Goal: Browse casually

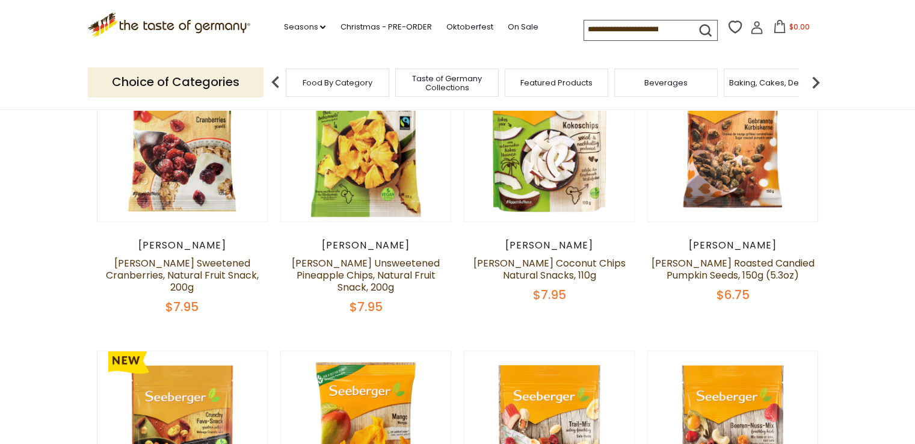
scroll to position [421, 0]
click at [475, 25] on link "Oktoberfest" at bounding box center [469, 26] width 47 height 13
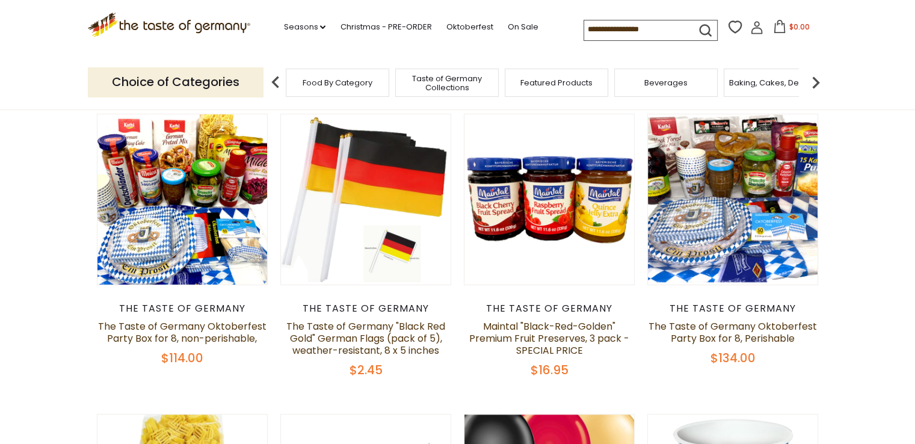
scroll to position [361, 0]
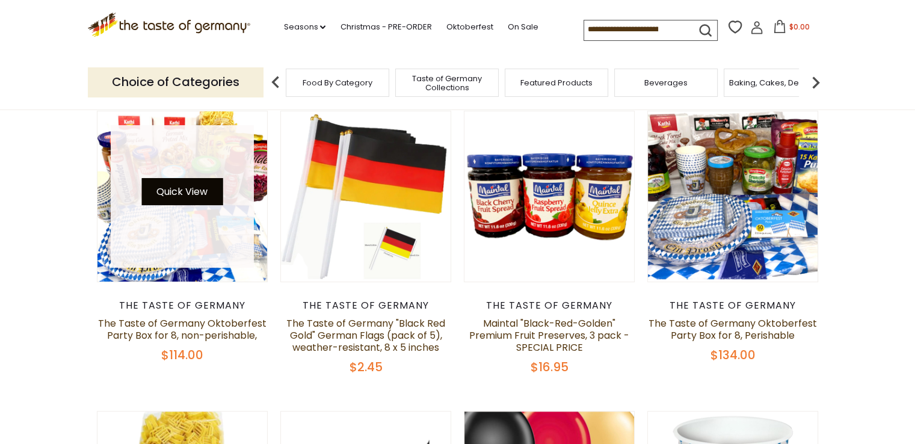
click at [159, 191] on button "Quick View" at bounding box center [181, 191] width 81 height 27
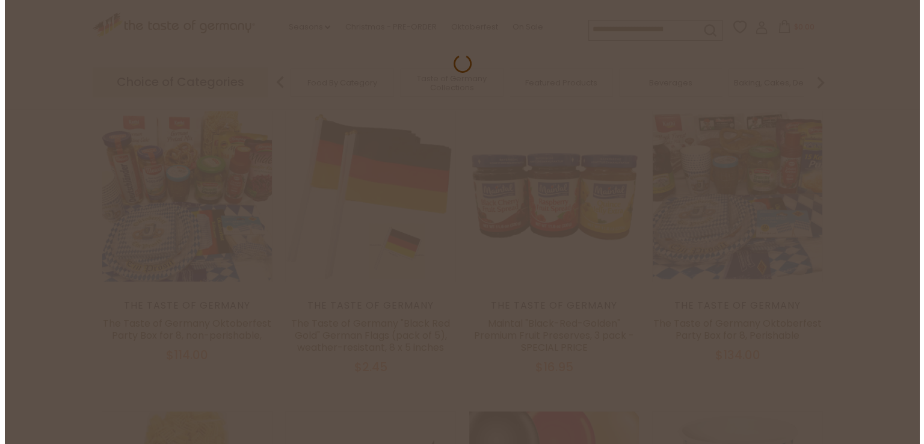
scroll to position [364, 0]
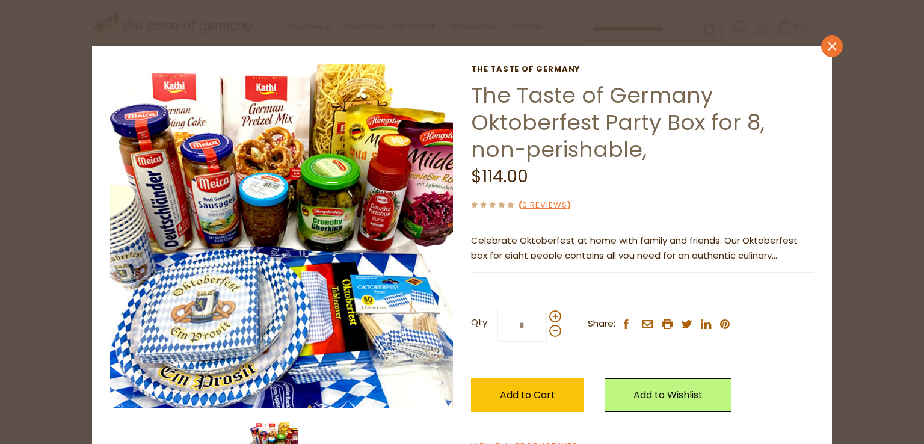
click at [828, 45] on icon at bounding box center [832, 46] width 8 height 8
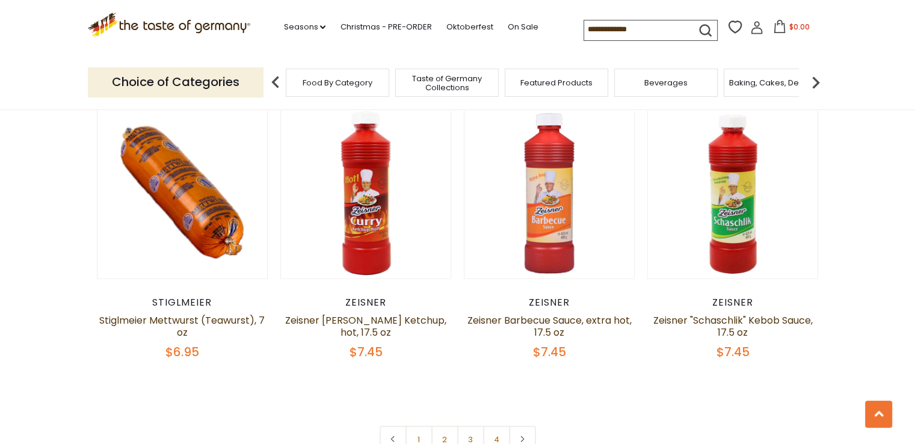
scroll to position [2949, 0]
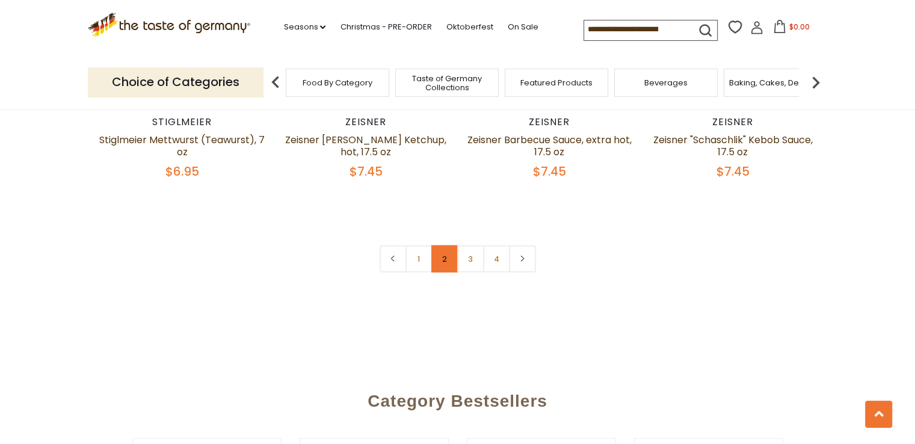
click at [439, 246] on link "2" at bounding box center [445, 259] width 27 height 27
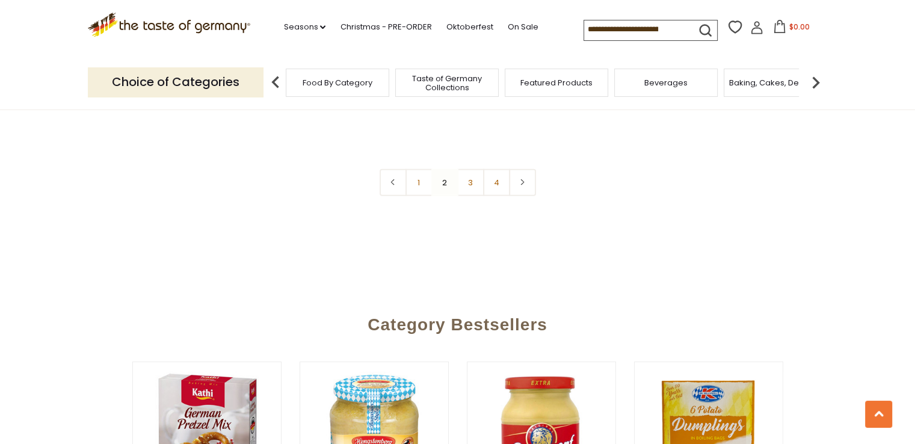
scroll to position [3065, 0]
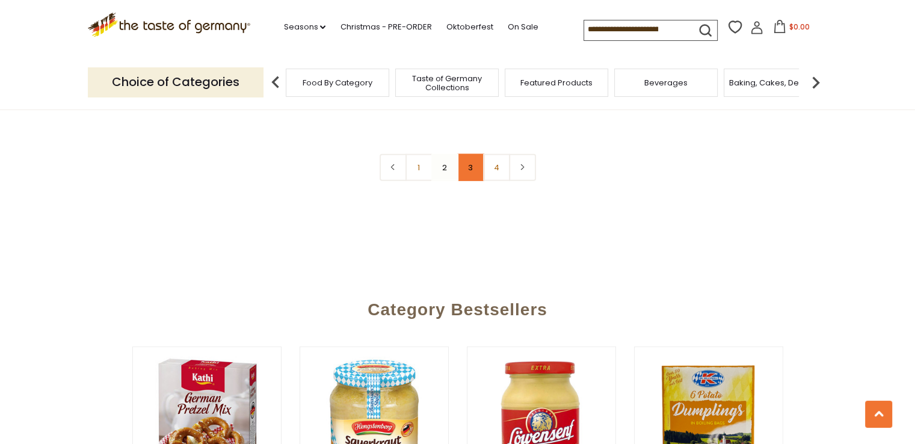
click at [472, 154] on link "3" at bounding box center [470, 167] width 27 height 27
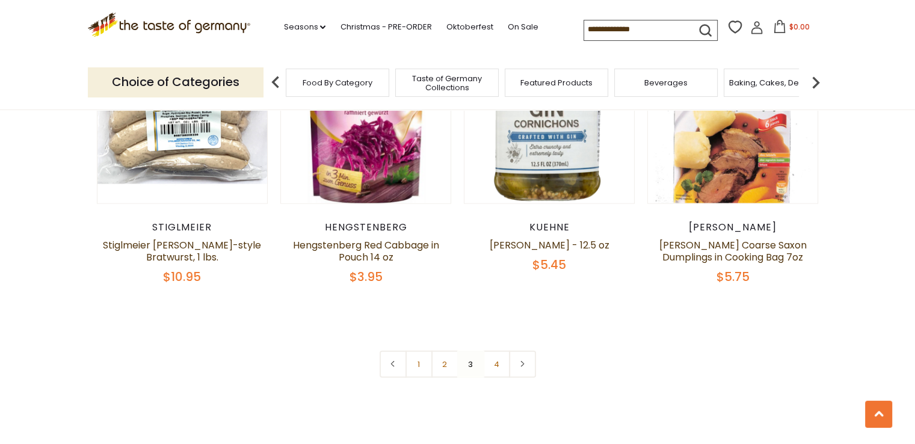
scroll to position [2884, 0]
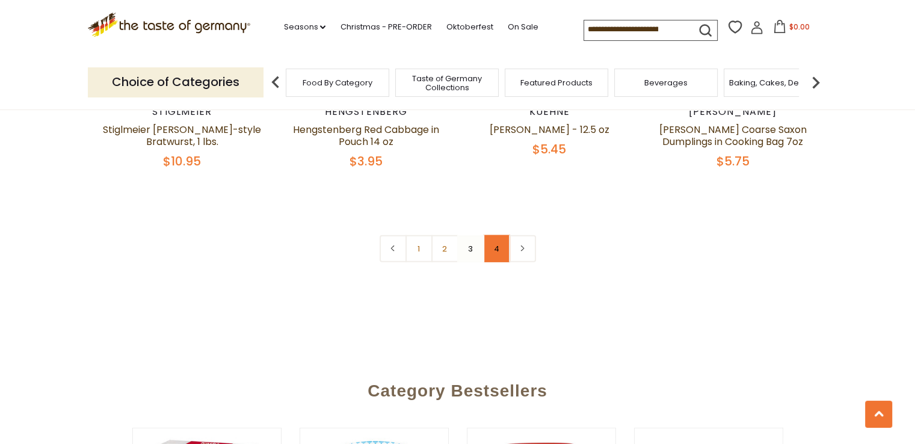
click at [492, 237] on link "4" at bounding box center [496, 248] width 27 height 27
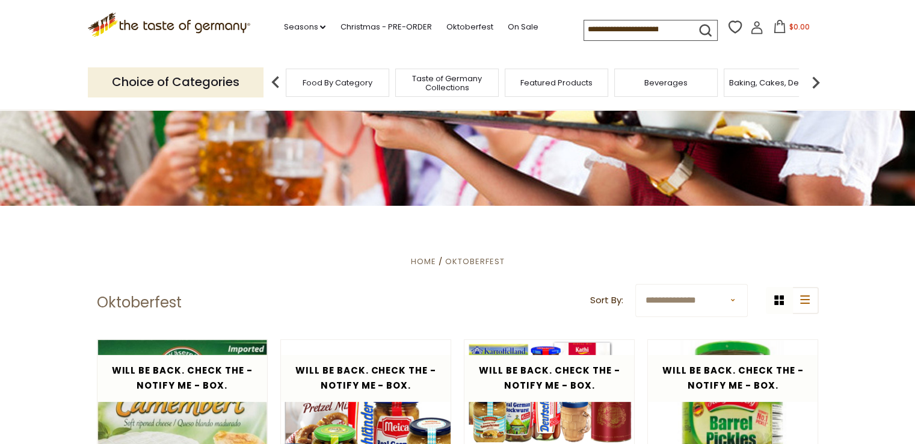
scroll to position [116, 0]
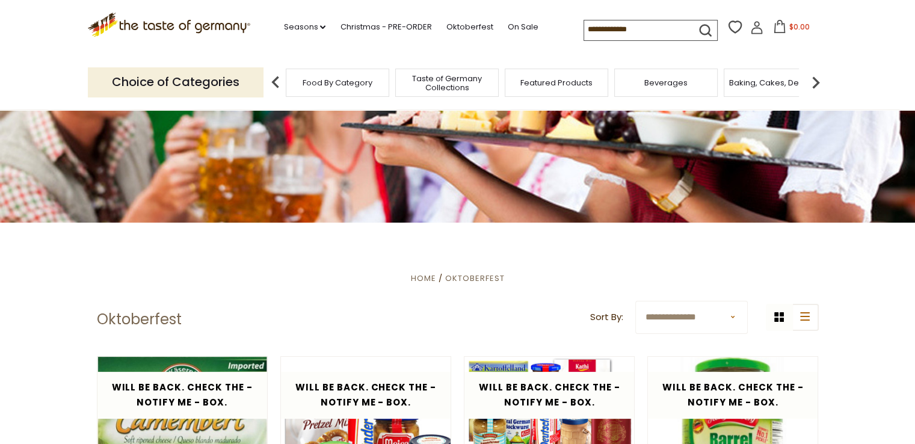
click at [533, 25] on li "On Sale" at bounding box center [528, 25] width 43 height 18
click at [521, 26] on link "On Sale" at bounding box center [522, 26] width 31 height 13
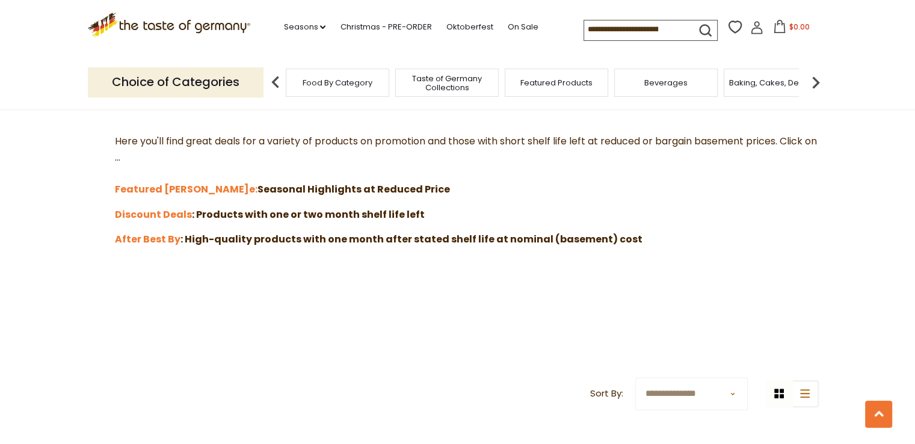
scroll to position [181, 0]
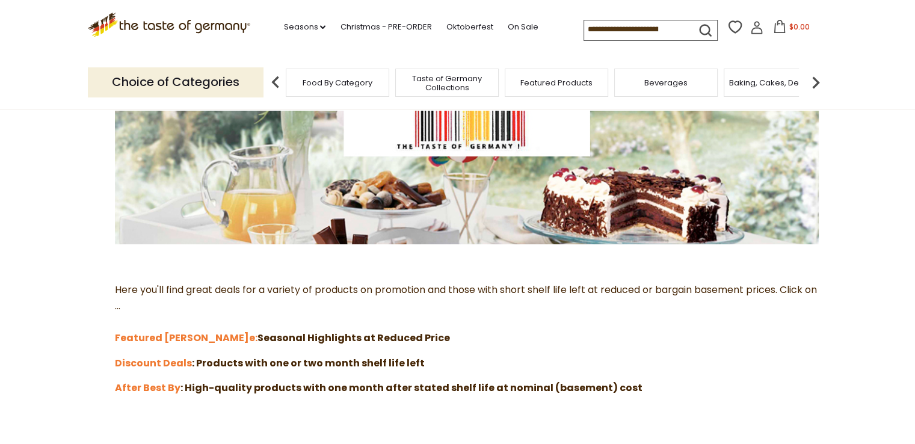
click at [818, 80] on img at bounding box center [816, 82] width 24 height 24
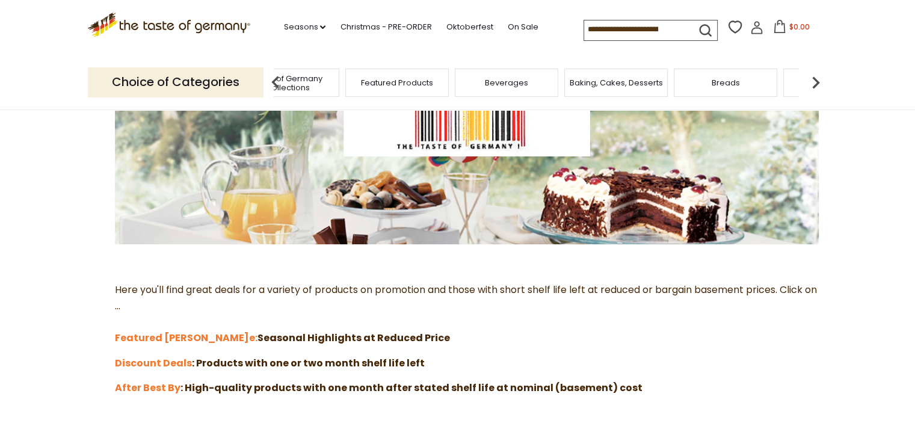
click at [818, 80] on img at bounding box center [816, 82] width 24 height 24
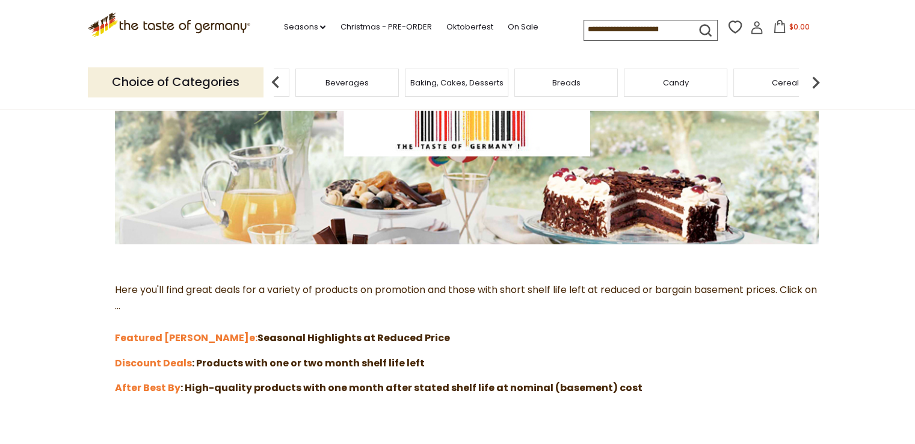
click at [818, 80] on img at bounding box center [816, 82] width 24 height 24
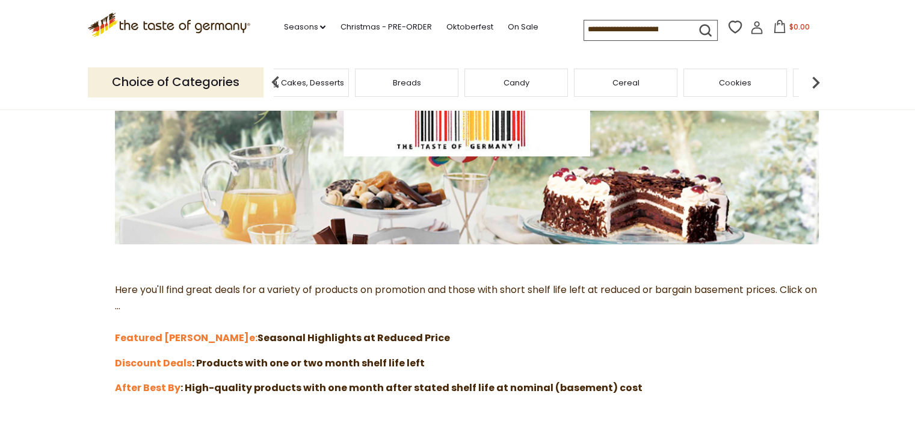
click at [524, 85] on span "Candy" at bounding box center [517, 82] width 26 height 9
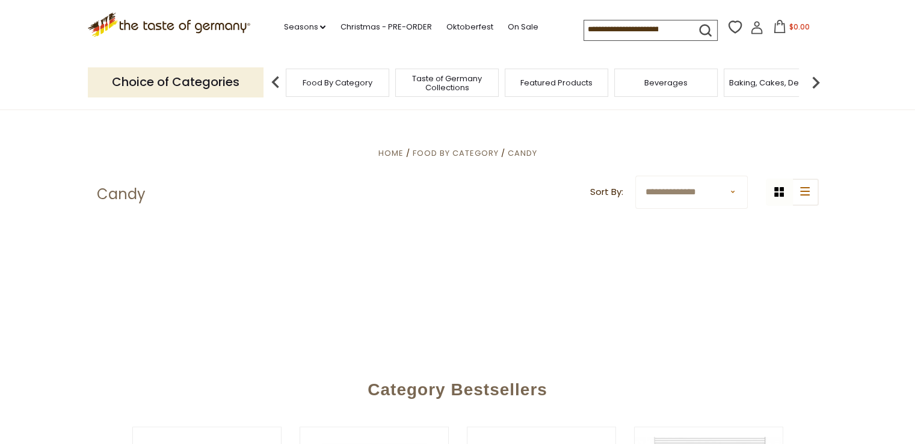
scroll to position [241, 0]
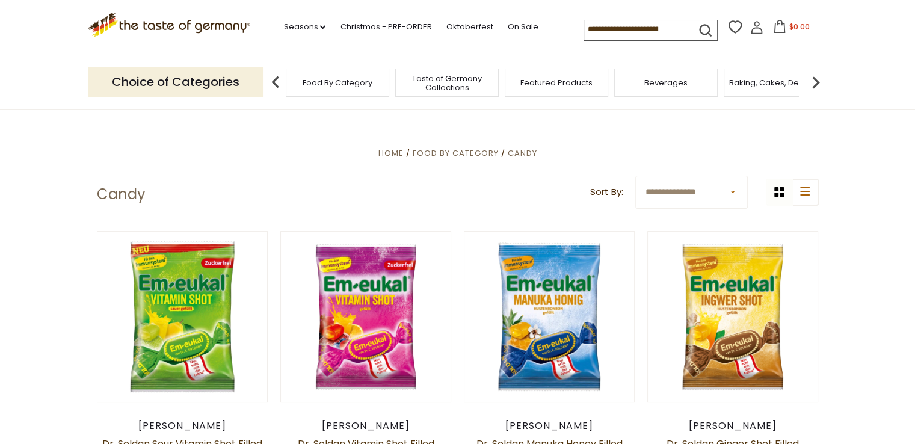
click at [816, 79] on img at bounding box center [816, 82] width 24 height 24
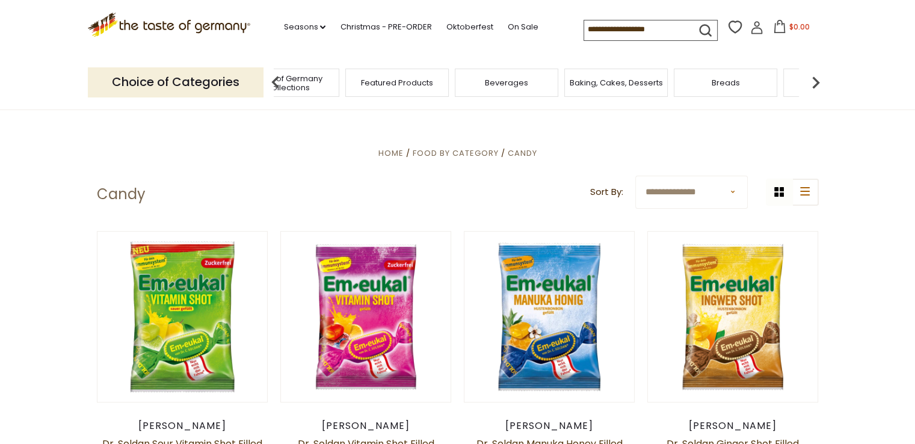
click at [816, 79] on img at bounding box center [816, 82] width 24 height 24
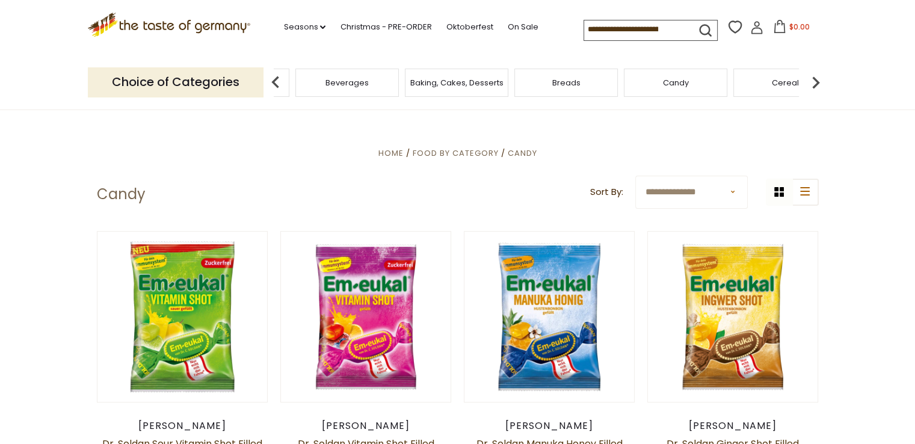
click at [202, 29] on icon ".st0{fill:#EDD300;} .st1{fill:#D33E21;}" at bounding box center [169, 25] width 163 height 25
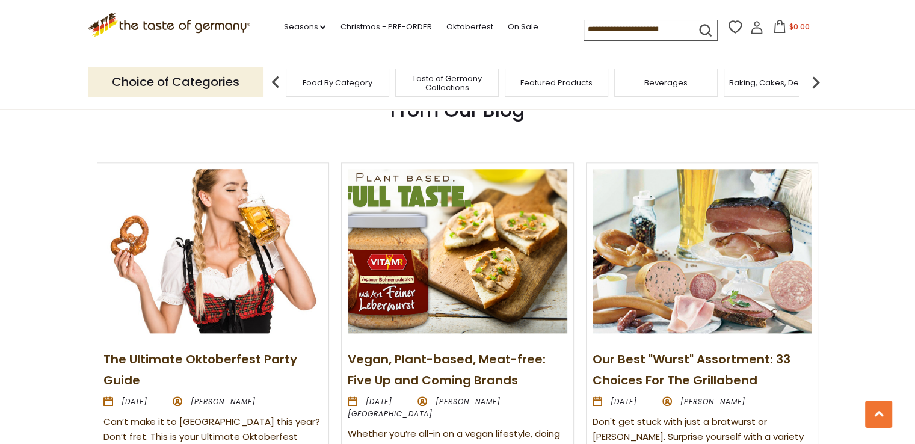
scroll to position [1324, 0]
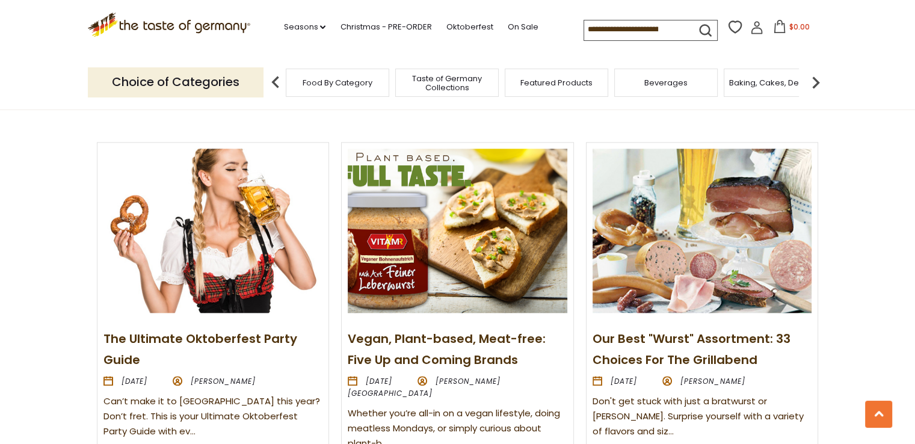
click at [238, 283] on img at bounding box center [213, 231] width 219 height 164
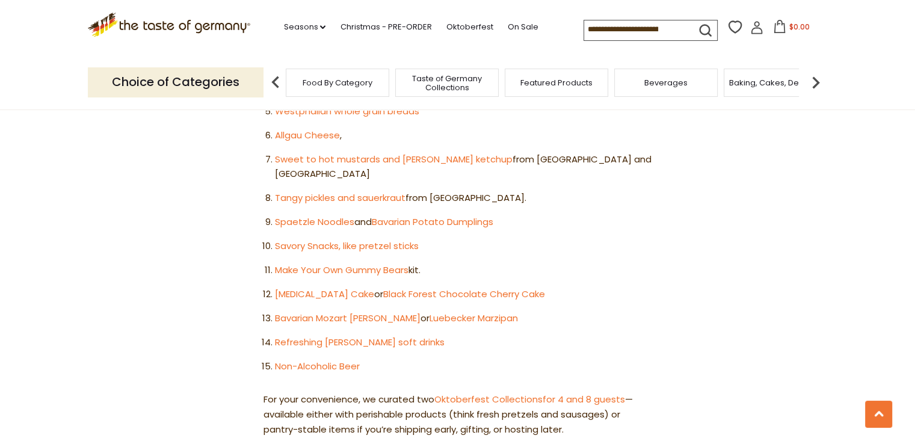
scroll to position [602, 0]
